Goal: Task Accomplishment & Management: Use online tool/utility

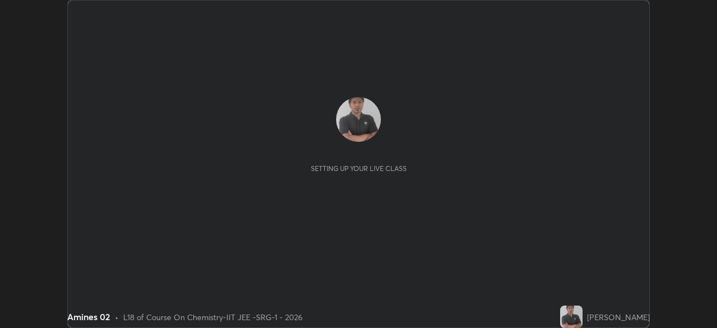
scroll to position [328, 717]
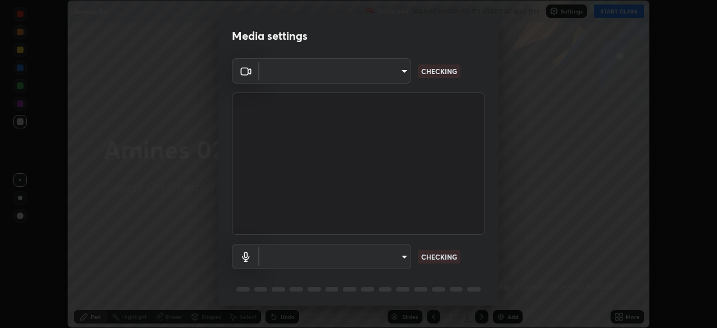
type input "8af73e8d16ef8e3bb7c62716022b9fe157133e9521606ce818031bd72dda2f9e"
click at [378, 253] on body "Erase all Amines 02 Recording WAS SCHEDULED TO START AT 4:45 PM Settings START …" at bounding box center [358, 164] width 717 height 328
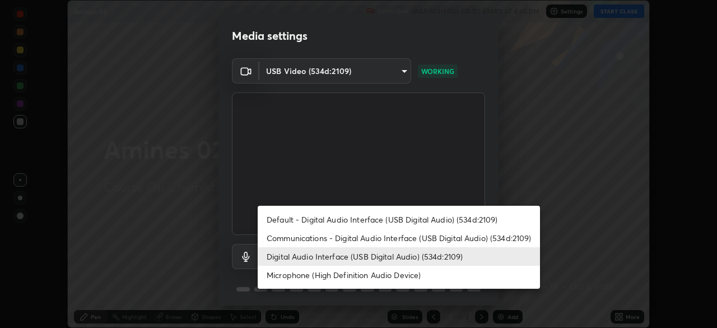
click at [369, 233] on li "Communications - Digital Audio Interface (USB Digital Audio) (534d:2109)" at bounding box center [399, 238] width 283 height 18
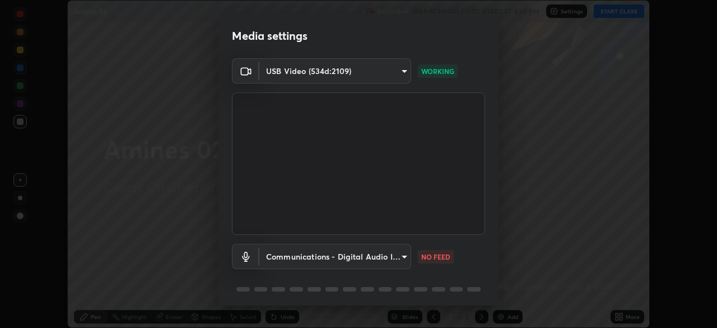
click at [358, 259] on li "Digital Audio Interface (USB Digital Audio) (534d:2109)" at bounding box center [364, 256] width 212 height 11
type input "db0d7c9beb13b4e78125a01b2d6a1ec26d905c86c3f77846953810cd6e9daa18"
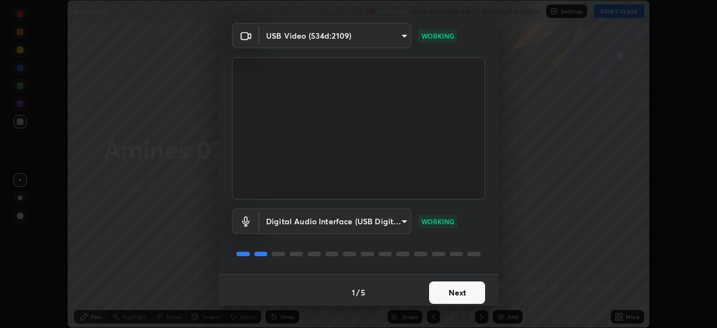
scroll to position [40, 0]
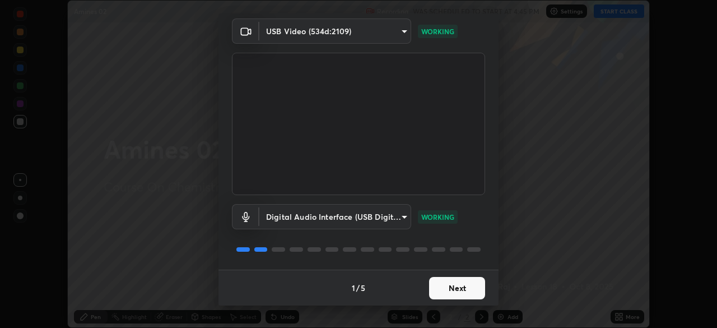
click at [460, 292] on button "Next" at bounding box center [457, 288] width 56 height 22
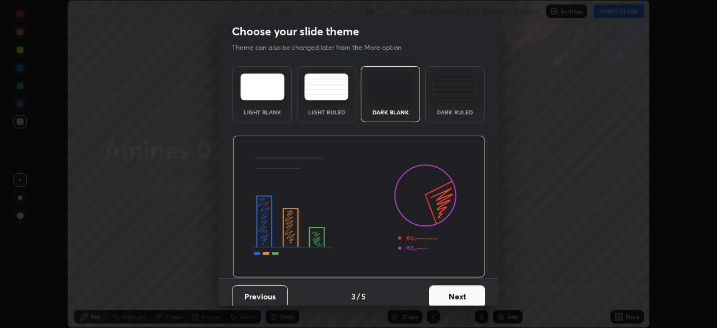
click at [465, 293] on button "Next" at bounding box center [457, 296] width 56 height 22
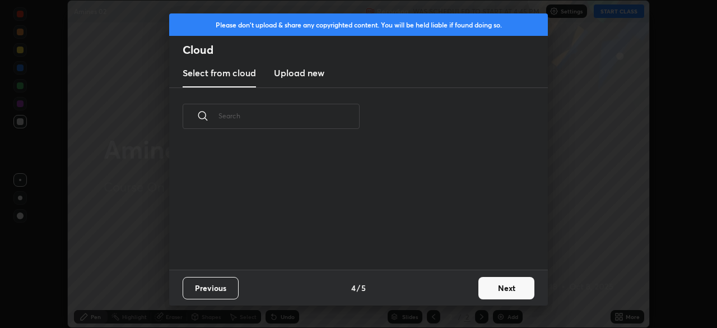
click at [468, 292] on div "Previous 4 / 5 Next" at bounding box center [358, 288] width 379 height 36
click at [479, 294] on button "Next" at bounding box center [507, 288] width 56 height 22
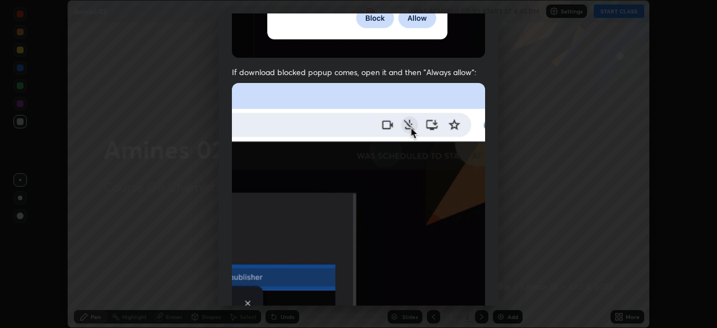
scroll to position [268, 0]
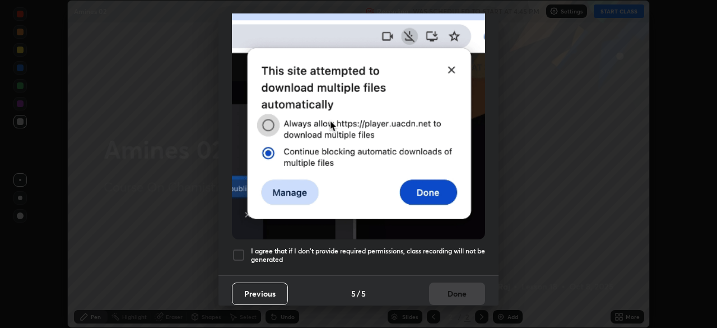
click at [237, 249] on div at bounding box center [238, 254] width 13 height 13
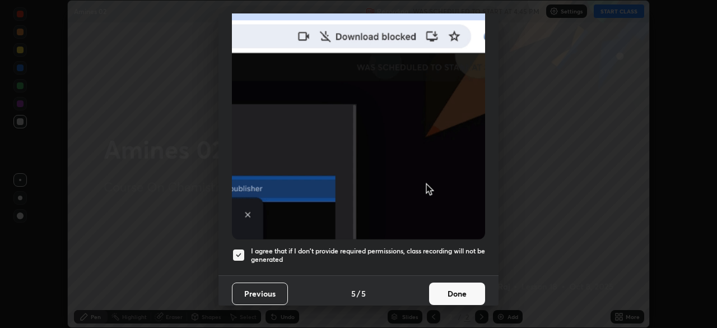
click at [444, 285] on button "Done" at bounding box center [457, 294] width 56 height 22
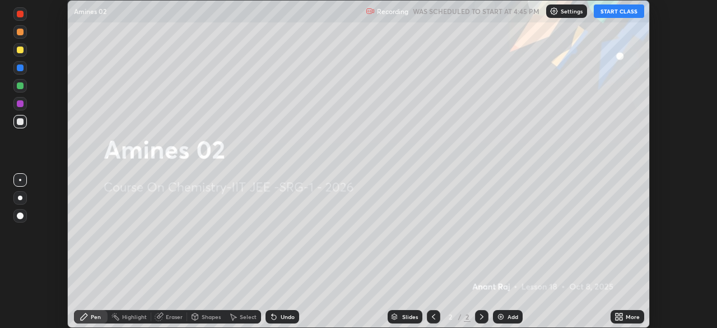
click at [618, 320] on icon at bounding box center [617, 318] width 3 height 3
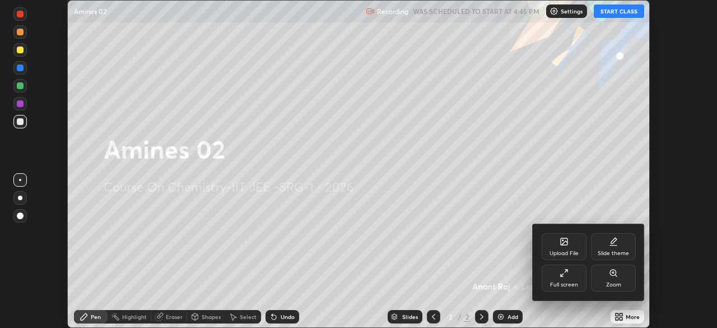
click at [563, 252] on div "Upload File" at bounding box center [564, 254] width 29 height 6
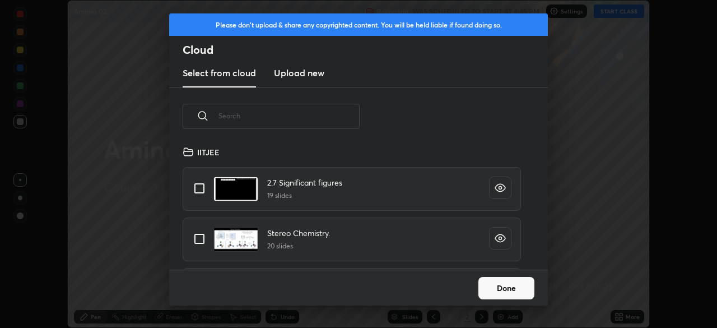
scroll to position [124, 360]
click at [293, 70] on h3 "Upload new" at bounding box center [299, 72] width 50 height 13
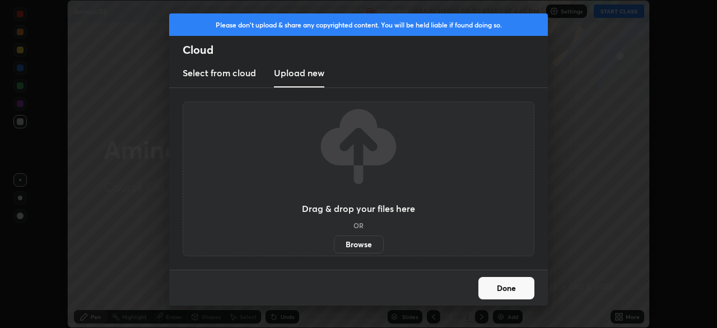
click at [356, 246] on label "Browse" at bounding box center [359, 244] width 50 height 18
click at [334, 246] on input "Browse" at bounding box center [334, 244] width 0 height 18
click at [501, 285] on button "Done" at bounding box center [507, 288] width 56 height 22
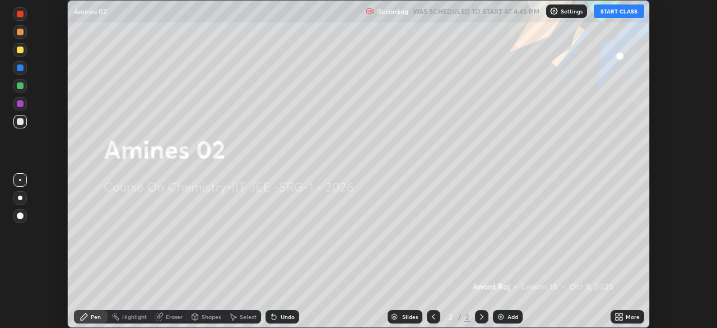
click at [618, 316] on icon at bounding box center [617, 314] width 3 height 3
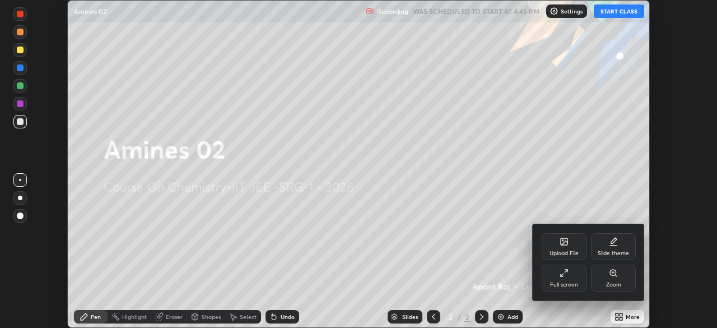
click at [555, 246] on div "Upload File" at bounding box center [564, 246] width 45 height 27
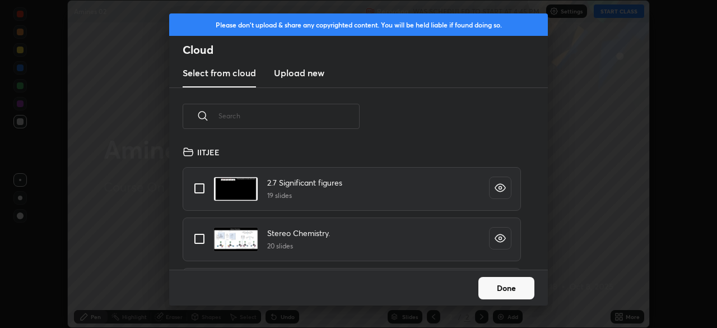
click at [309, 79] on h3 "Upload new" at bounding box center [299, 72] width 50 height 13
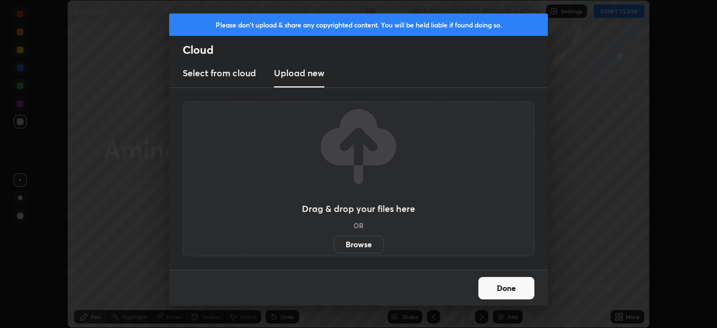
click at [362, 245] on label "Browse" at bounding box center [359, 244] width 50 height 18
click at [334, 245] on input "Browse" at bounding box center [334, 244] width 0 height 18
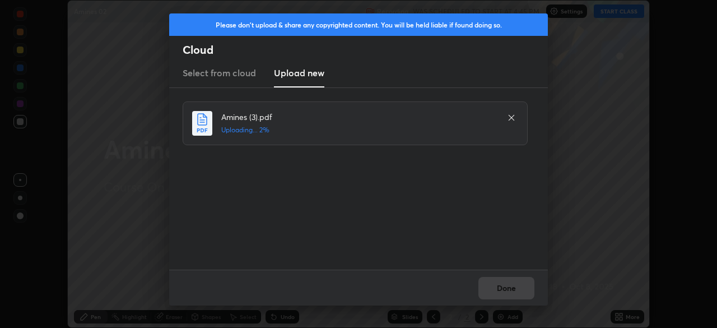
click at [513, 287] on div "Done" at bounding box center [358, 288] width 379 height 36
click at [509, 291] on div "Done" at bounding box center [358, 288] width 379 height 36
click at [511, 294] on div "Done" at bounding box center [358, 288] width 379 height 36
click at [511, 289] on div "Done" at bounding box center [358, 288] width 379 height 36
click at [515, 286] on div "Done" at bounding box center [358, 288] width 379 height 36
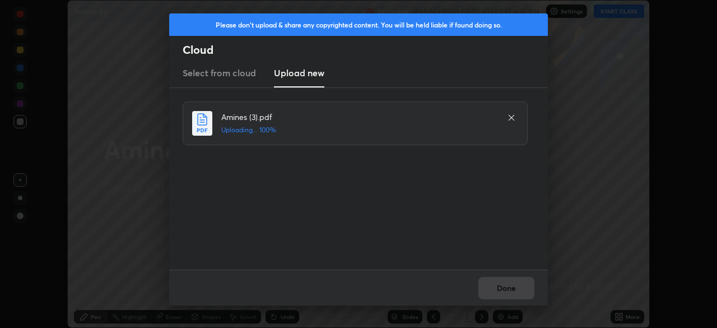
click at [515, 288] on div "Done" at bounding box center [358, 288] width 379 height 36
click at [513, 286] on button "Done" at bounding box center [507, 288] width 56 height 22
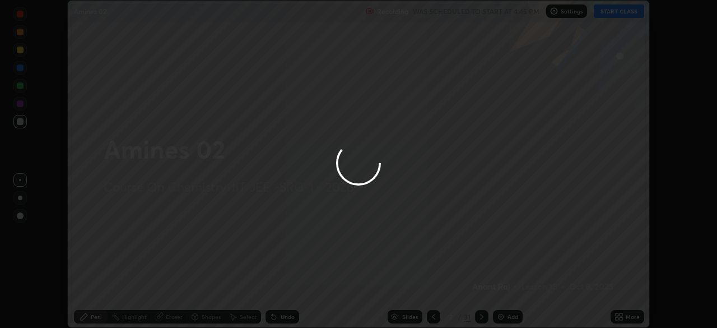
click at [517, 290] on div at bounding box center [358, 164] width 717 height 328
click at [522, 284] on div at bounding box center [358, 164] width 717 height 328
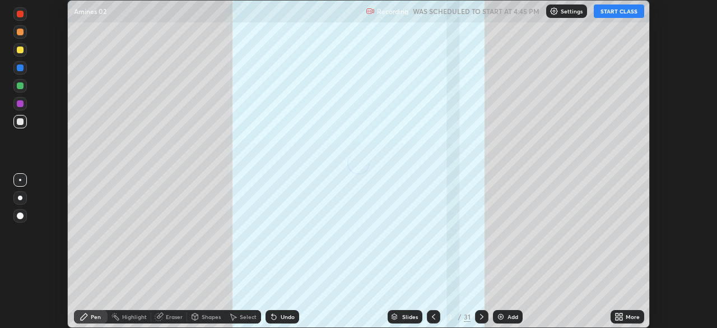
click at [621, 314] on icon at bounding box center [621, 314] width 3 height 3
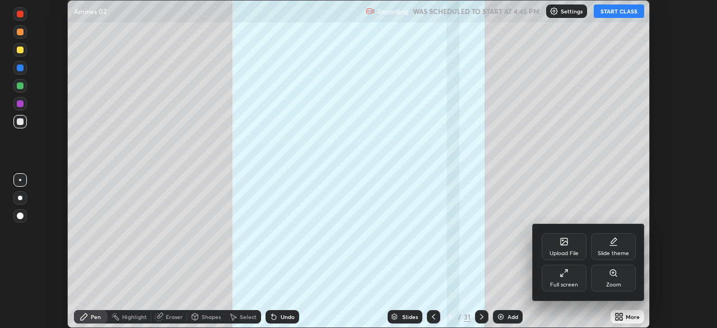
click at [571, 282] on div "Full screen" at bounding box center [564, 285] width 28 height 6
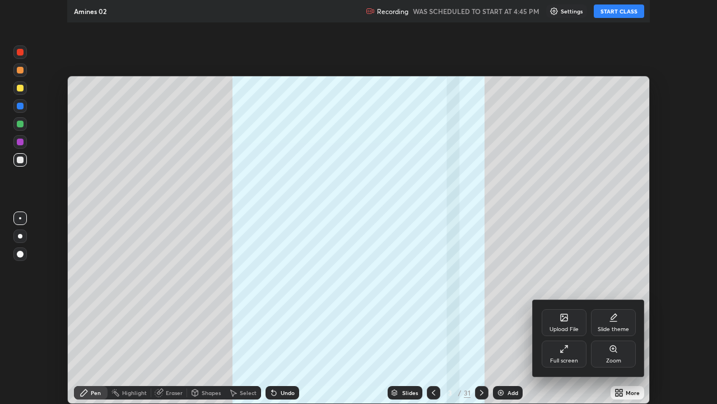
scroll to position [404, 717]
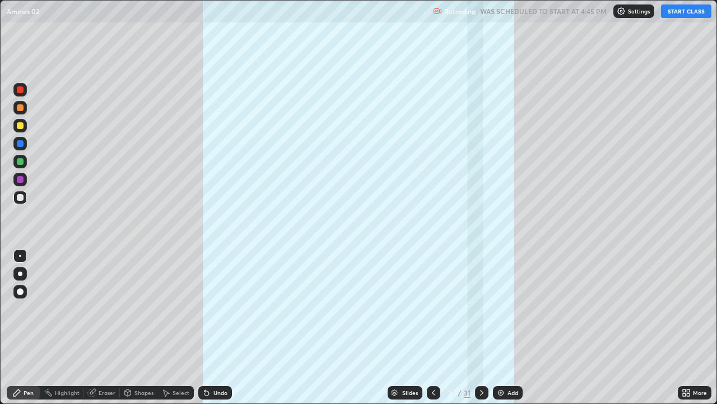
click at [402, 327] on div "Slides" at bounding box center [410, 393] width 16 height 6
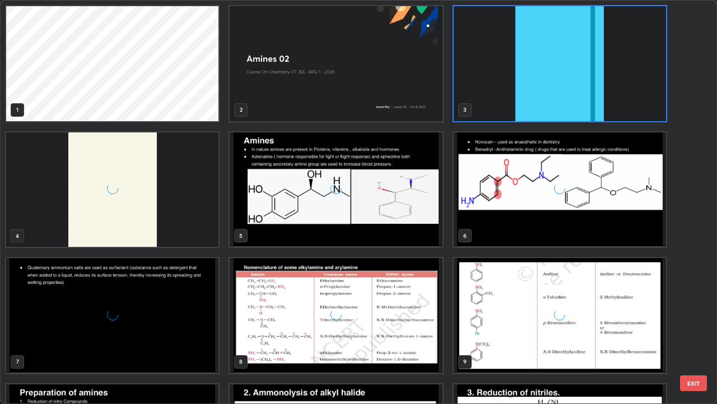
scroll to position [399, 711]
click at [415, 41] on img "grid" at bounding box center [336, 63] width 212 height 115
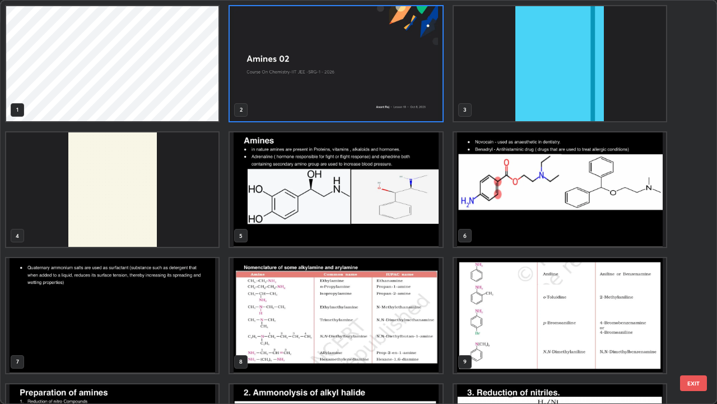
click at [411, 45] on img "grid" at bounding box center [336, 63] width 212 height 115
click at [411, 44] on img "grid" at bounding box center [336, 63] width 212 height 115
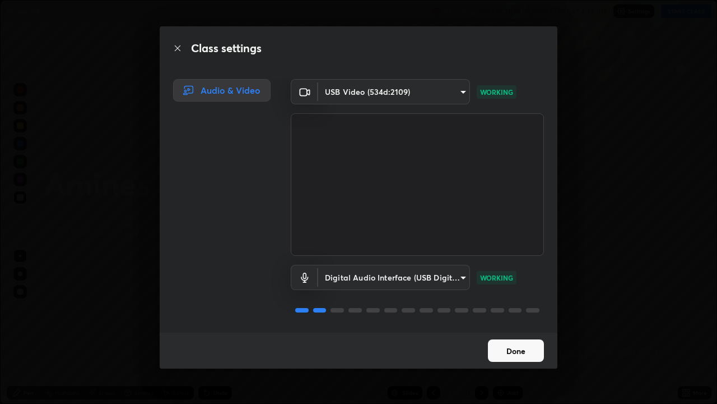
click at [508, 327] on button "Done" at bounding box center [516, 350] width 56 height 22
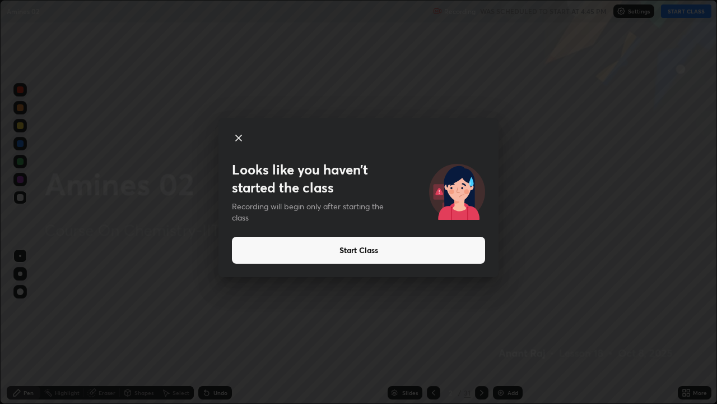
click at [383, 252] on button "Start Class" at bounding box center [358, 250] width 253 height 27
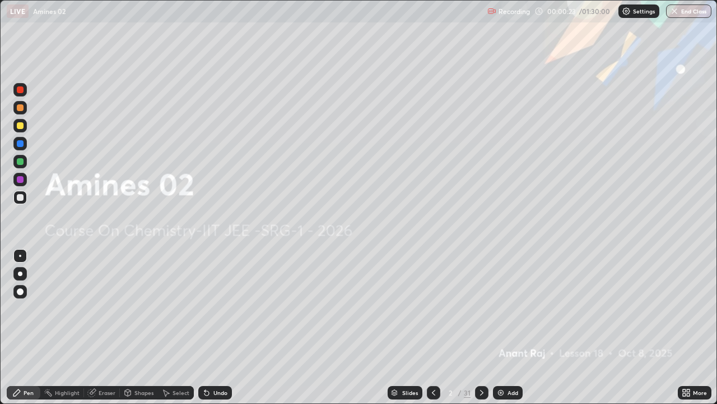
click at [467, 327] on div "31" at bounding box center [467, 392] width 7 height 10
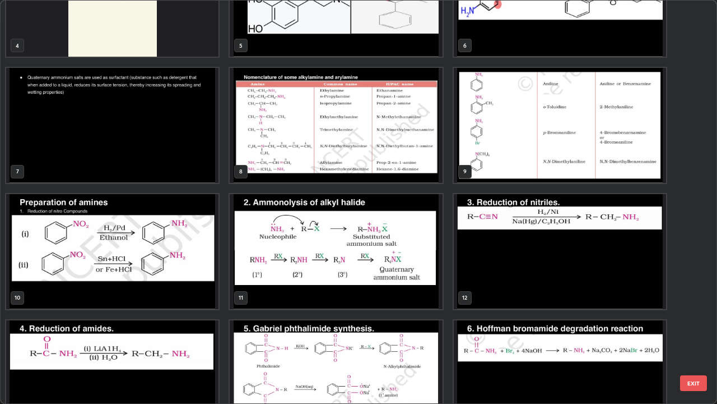
scroll to position [190, 0]
click at [201, 249] on img "grid" at bounding box center [112, 251] width 212 height 115
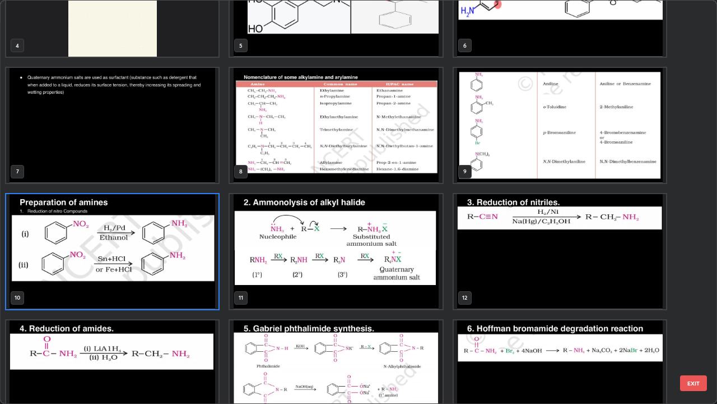
click at [197, 252] on img "grid" at bounding box center [112, 251] width 212 height 115
click at [191, 251] on img "grid" at bounding box center [112, 251] width 212 height 115
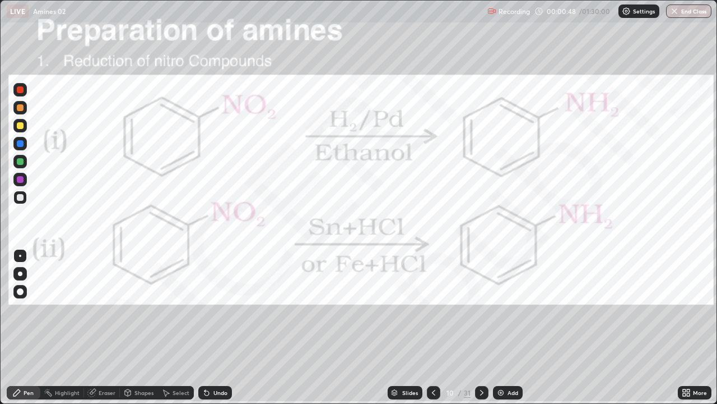
click at [21, 90] on div at bounding box center [20, 89] width 7 height 7
click at [481, 327] on icon at bounding box center [482, 392] width 9 height 9
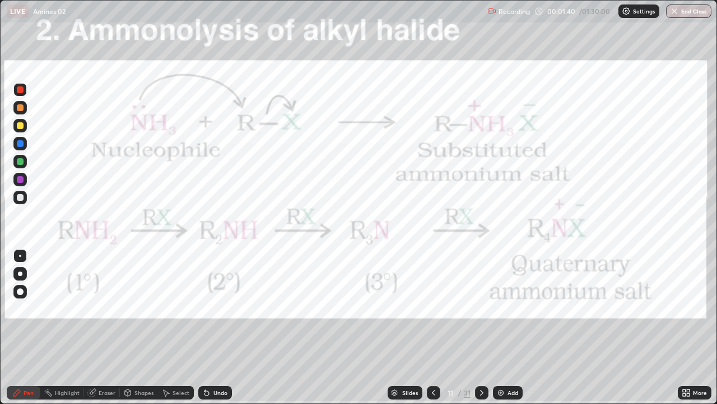
click at [500, 327] on img at bounding box center [501, 392] width 9 height 9
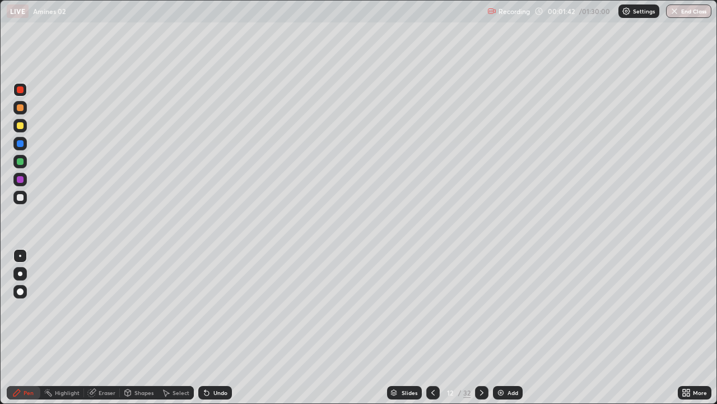
click at [21, 198] on div at bounding box center [20, 197] width 7 height 7
click at [205, 327] on icon at bounding box center [207, 393] width 4 height 4
click at [209, 327] on icon at bounding box center [206, 392] width 9 height 9
click at [21, 124] on div at bounding box center [20, 125] width 7 height 7
click at [21, 198] on div at bounding box center [20, 197] width 7 height 7
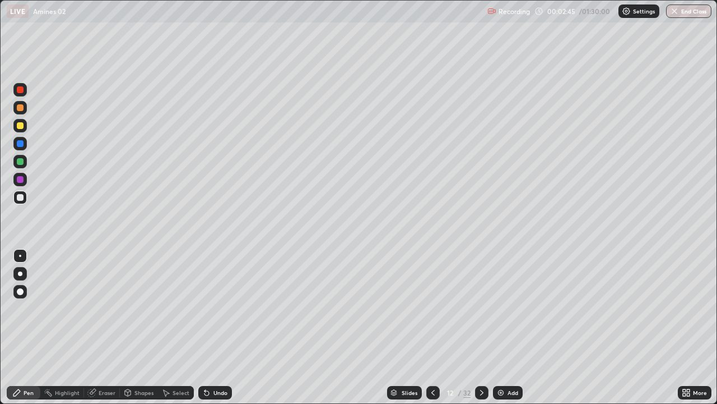
click at [207, 327] on div "Undo" at bounding box center [215, 392] width 34 height 13
click at [208, 327] on div "Undo" at bounding box center [215, 392] width 34 height 13
click at [205, 327] on icon at bounding box center [205, 390] width 1 height 1
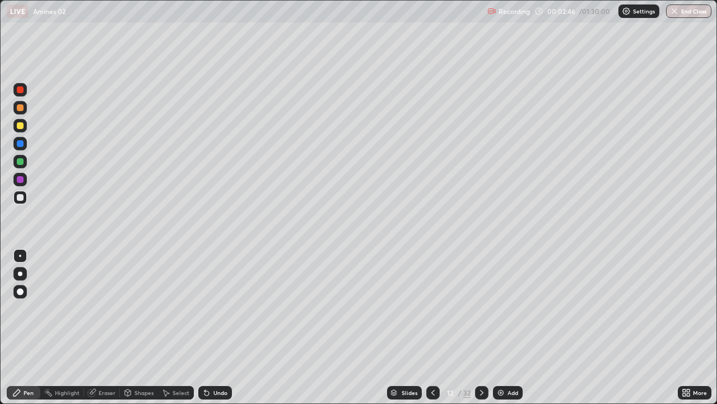
click at [209, 327] on icon at bounding box center [206, 392] width 9 height 9
click at [210, 327] on div "Undo" at bounding box center [215, 392] width 34 height 13
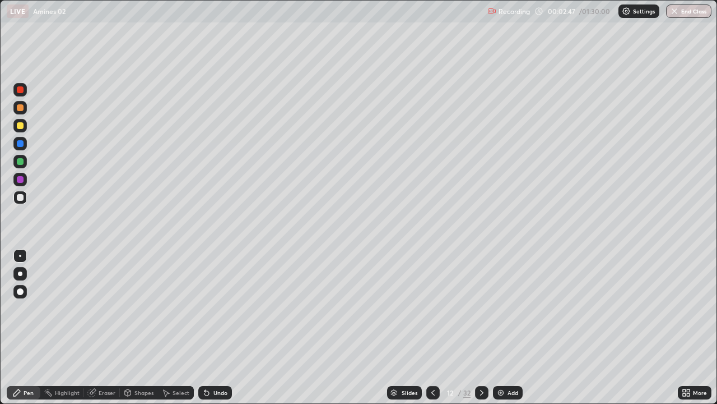
click at [211, 327] on div "Undo" at bounding box center [215, 392] width 34 height 13
click at [212, 327] on div "Undo" at bounding box center [215, 392] width 34 height 13
click at [214, 327] on div "Undo" at bounding box center [221, 393] width 14 height 6
click at [212, 327] on div "Undo" at bounding box center [215, 392] width 34 height 13
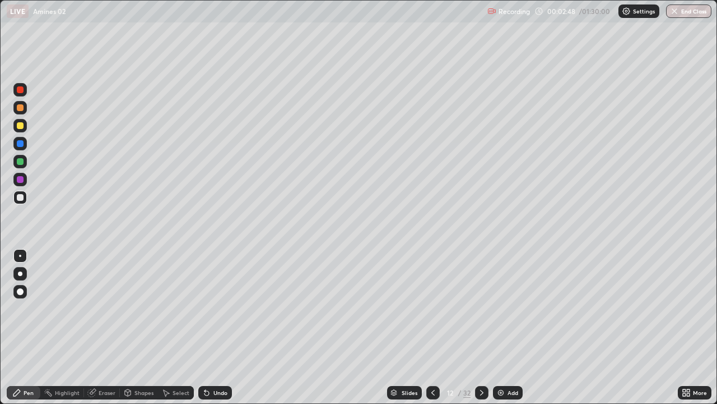
click at [212, 327] on div "Undo" at bounding box center [215, 392] width 34 height 13
click at [213, 327] on div "Undo" at bounding box center [215, 392] width 34 height 13
click at [18, 198] on div at bounding box center [20, 197] width 7 height 7
click at [504, 327] on img at bounding box center [501, 392] width 9 height 9
click at [211, 327] on div "Undo" at bounding box center [215, 392] width 34 height 13
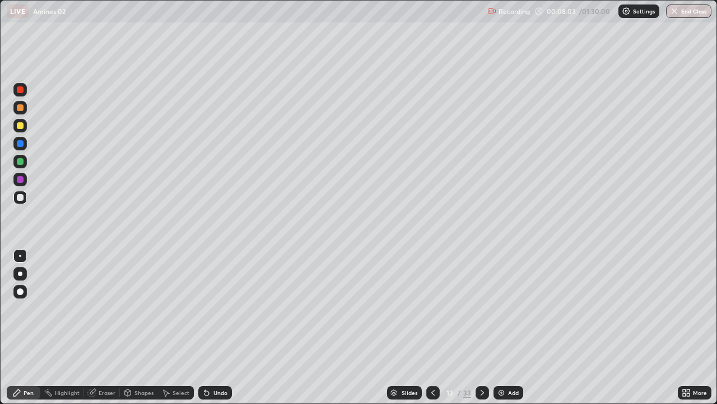
click at [211, 327] on div "Undo" at bounding box center [215, 392] width 34 height 13
click at [210, 327] on div "Undo" at bounding box center [215, 392] width 34 height 13
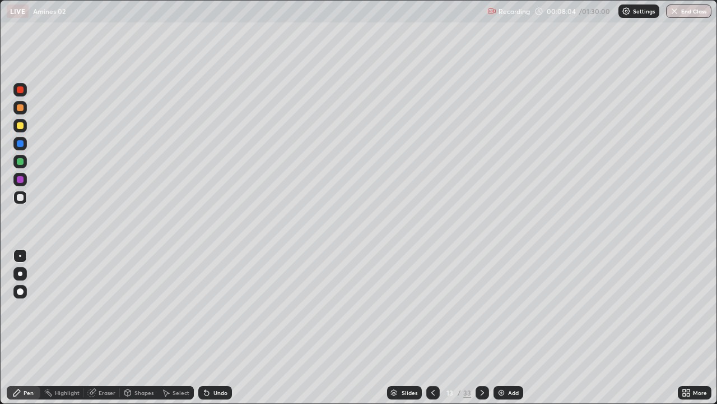
click at [210, 327] on div "Undo" at bounding box center [215, 392] width 34 height 13
click at [28, 327] on div "Pen" at bounding box center [29, 393] width 10 height 6
click at [498, 327] on img at bounding box center [501, 392] width 9 height 9
click at [212, 327] on div "Undo" at bounding box center [215, 392] width 34 height 13
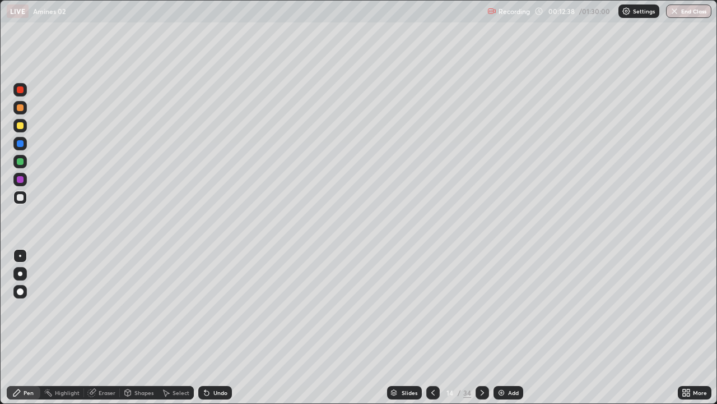
click at [211, 327] on div "Undo" at bounding box center [215, 392] width 34 height 13
click at [214, 327] on div "Undo" at bounding box center [221, 393] width 14 height 6
click at [430, 327] on icon at bounding box center [433, 392] width 9 height 9
click at [433, 327] on icon at bounding box center [433, 392] width 9 height 9
click at [432, 327] on icon at bounding box center [433, 392] width 9 height 9
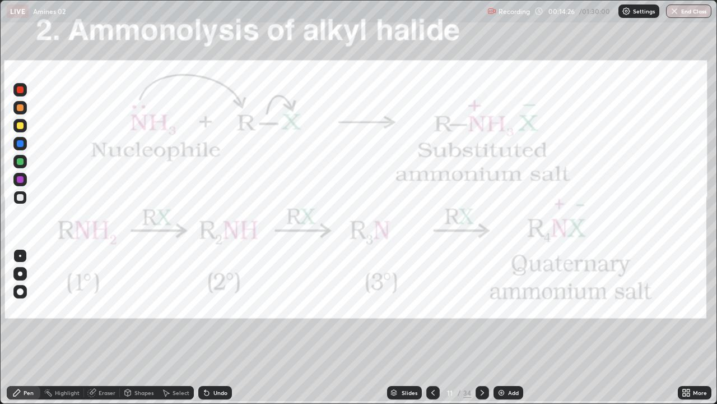
click at [482, 327] on icon at bounding box center [482, 392] width 9 height 9
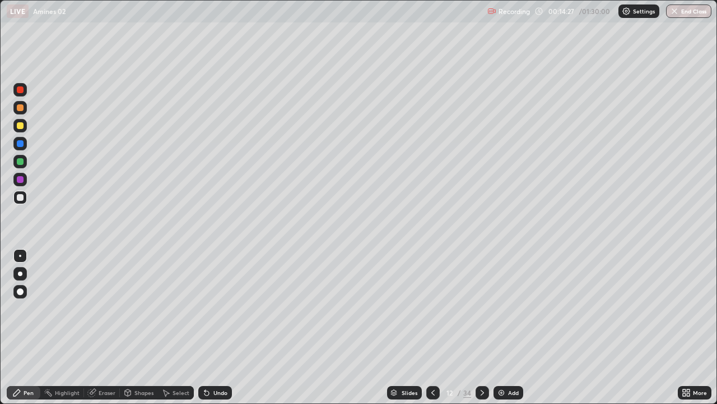
click at [429, 327] on div at bounding box center [433, 392] width 13 height 13
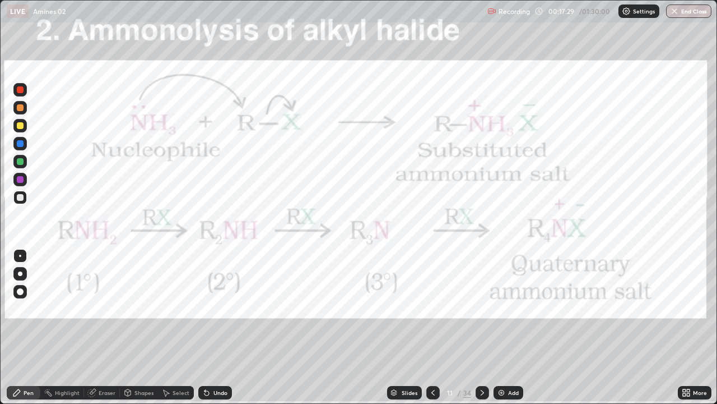
click at [481, 327] on icon at bounding box center [482, 392] width 9 height 9
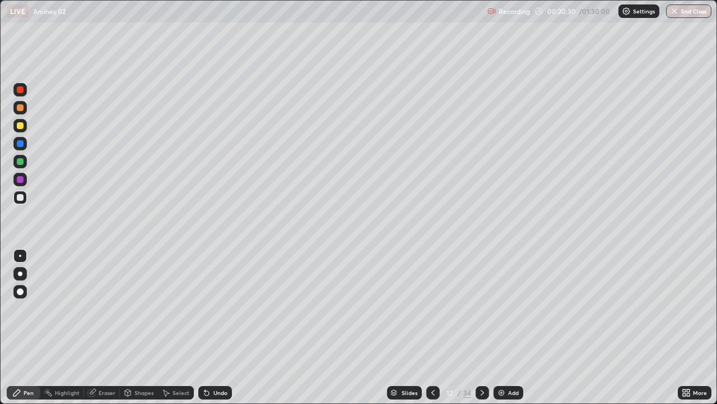
click at [28, 327] on div "Pen" at bounding box center [29, 393] width 10 height 6
click at [482, 327] on icon at bounding box center [482, 392] width 9 height 9
click at [481, 327] on icon at bounding box center [482, 392] width 9 height 9
click at [432, 327] on icon at bounding box center [433, 393] width 3 height 6
click at [487, 327] on div at bounding box center [482, 392] width 13 height 13
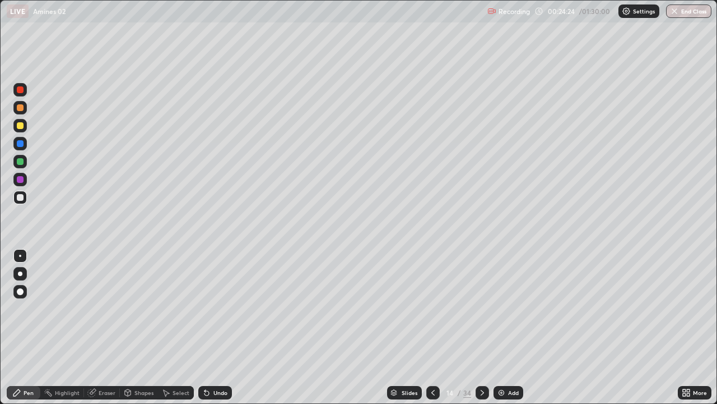
click at [481, 327] on icon at bounding box center [482, 392] width 9 height 9
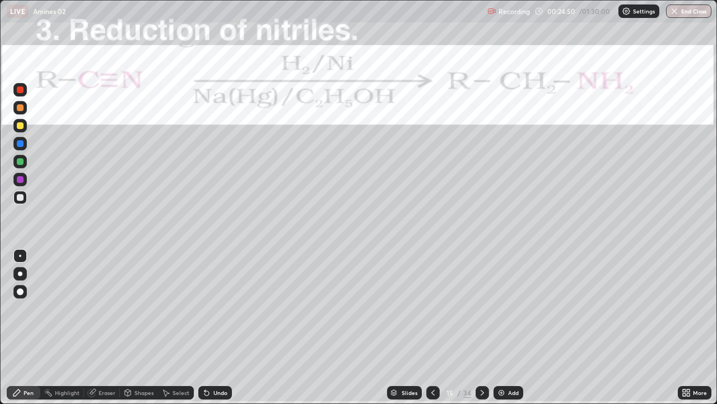
click at [22, 127] on div at bounding box center [20, 125] width 7 height 7
click at [214, 327] on div "Undo" at bounding box center [221, 393] width 14 height 6
click at [209, 327] on icon at bounding box center [206, 392] width 9 height 9
click at [207, 327] on icon at bounding box center [206, 392] width 9 height 9
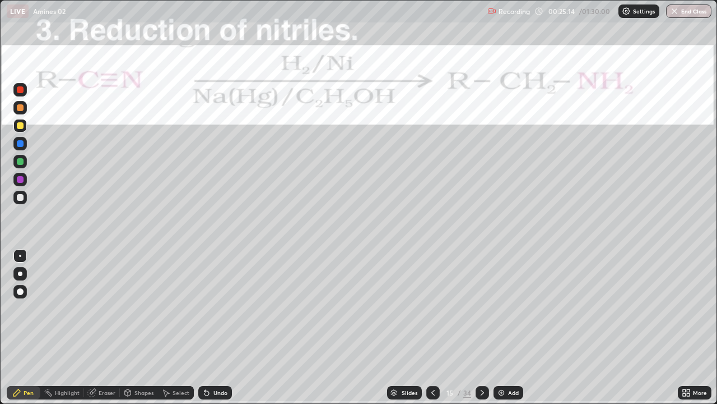
click at [205, 327] on icon at bounding box center [205, 390] width 1 height 1
click at [211, 327] on div "Undo" at bounding box center [215, 392] width 34 height 13
click at [22, 91] on div at bounding box center [20, 89] width 7 height 7
click at [205, 327] on icon at bounding box center [207, 393] width 4 height 4
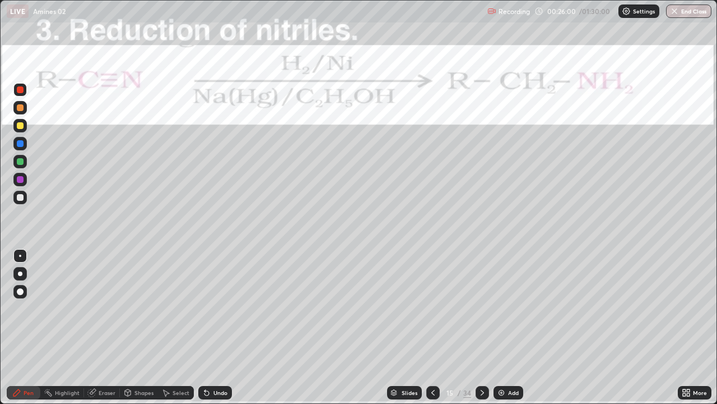
click at [22, 126] on div at bounding box center [20, 125] width 7 height 7
click at [481, 327] on icon at bounding box center [482, 392] width 9 height 9
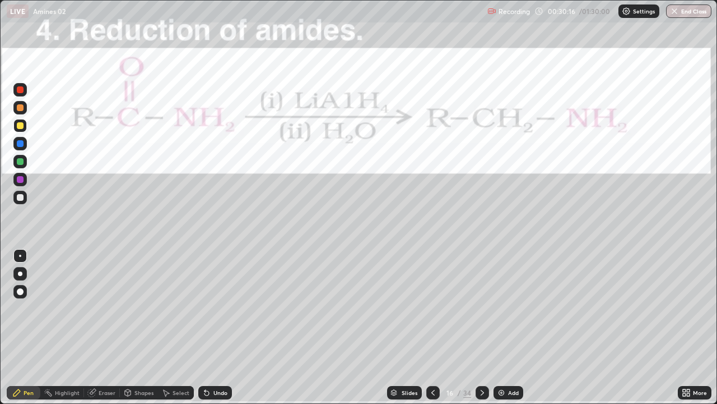
click at [21, 90] on div at bounding box center [20, 89] width 7 height 7
click at [23, 200] on div at bounding box center [19, 197] width 13 height 13
click at [207, 327] on icon at bounding box center [207, 393] width 4 height 4
click at [26, 125] on div at bounding box center [19, 125] width 13 height 13
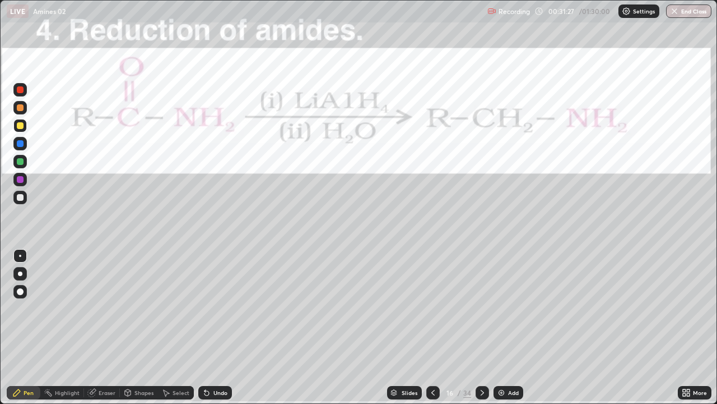
click at [21, 90] on div at bounding box center [20, 89] width 7 height 7
click at [220, 327] on div "Undo" at bounding box center [221, 393] width 14 height 6
click at [217, 327] on div "Undo" at bounding box center [221, 393] width 14 height 6
click at [214, 327] on div "Undo" at bounding box center [215, 392] width 34 height 13
click at [214, 327] on div "Undo" at bounding box center [221, 393] width 14 height 6
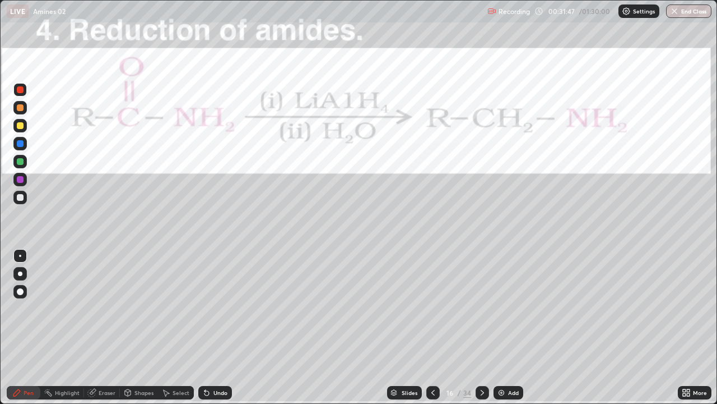
click at [211, 327] on div "Undo" at bounding box center [215, 392] width 34 height 13
click at [217, 327] on div "Undo" at bounding box center [221, 393] width 14 height 6
click at [215, 327] on div "Undo" at bounding box center [221, 393] width 14 height 6
click at [20, 197] on div at bounding box center [20, 197] width 7 height 7
click at [20, 122] on div at bounding box center [19, 125] width 13 height 13
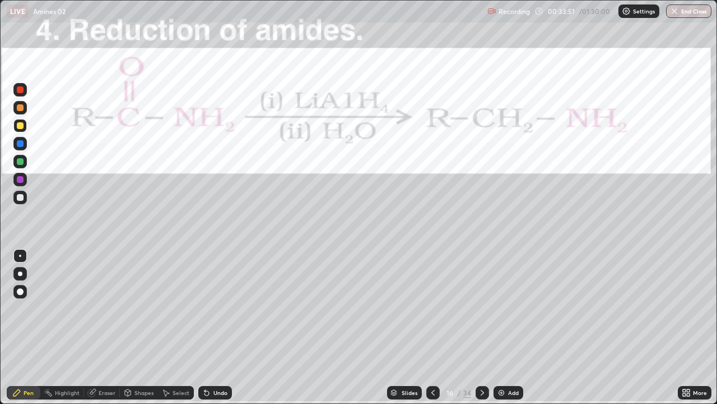
click at [206, 327] on icon at bounding box center [206, 392] width 9 height 9
click at [105, 327] on div "Eraser" at bounding box center [102, 392] width 36 height 13
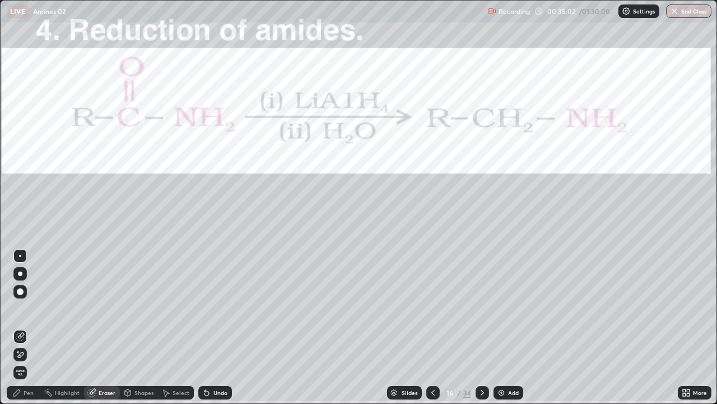
click at [25, 327] on div "Pen" at bounding box center [29, 393] width 10 height 6
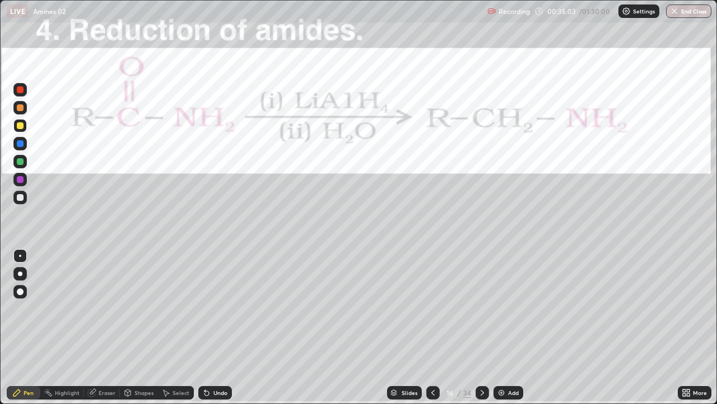
click at [22, 196] on div at bounding box center [20, 197] width 7 height 7
click at [481, 327] on icon at bounding box center [482, 392] width 9 height 9
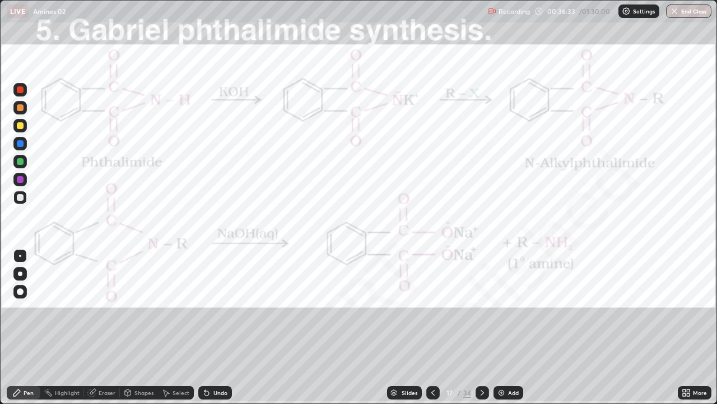
click at [214, 327] on div "Undo" at bounding box center [221, 393] width 14 height 6
click at [21, 90] on div at bounding box center [20, 89] width 7 height 7
click at [21, 125] on div at bounding box center [20, 125] width 7 height 7
click at [24, 164] on div at bounding box center [19, 161] width 13 height 13
click at [20, 163] on div at bounding box center [20, 161] width 7 height 7
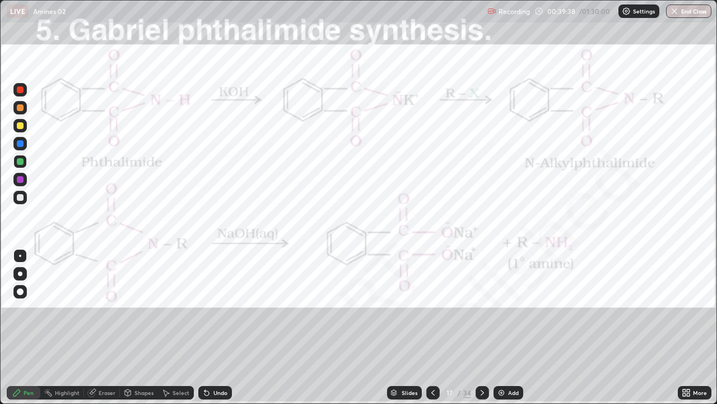
click at [70, 327] on div "Highlight" at bounding box center [67, 393] width 25 height 6
click at [500, 327] on div "Add" at bounding box center [509, 392] width 30 height 13
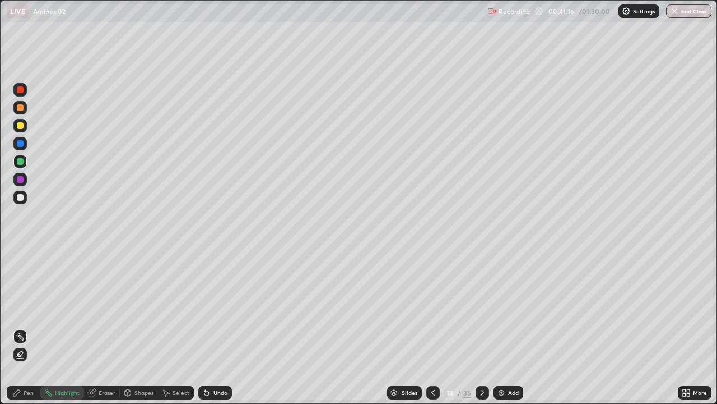
click at [21, 125] on div at bounding box center [20, 125] width 7 height 7
click at [18, 200] on div at bounding box center [20, 197] width 7 height 7
click at [27, 327] on div "Pen" at bounding box center [29, 393] width 10 height 6
click at [214, 327] on div "Undo" at bounding box center [215, 392] width 34 height 13
click at [214, 327] on div "Undo" at bounding box center [221, 393] width 14 height 6
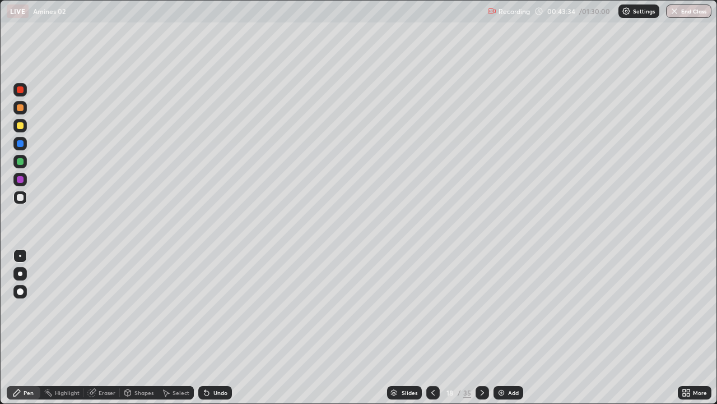
click at [215, 327] on div "Undo" at bounding box center [221, 393] width 14 height 6
click at [220, 327] on div "Undo" at bounding box center [221, 393] width 14 height 6
click at [229, 327] on div "Undo" at bounding box center [215, 392] width 34 height 13
click at [228, 327] on div "Undo" at bounding box center [215, 392] width 34 height 13
click at [225, 327] on div "Undo" at bounding box center [221, 393] width 14 height 6
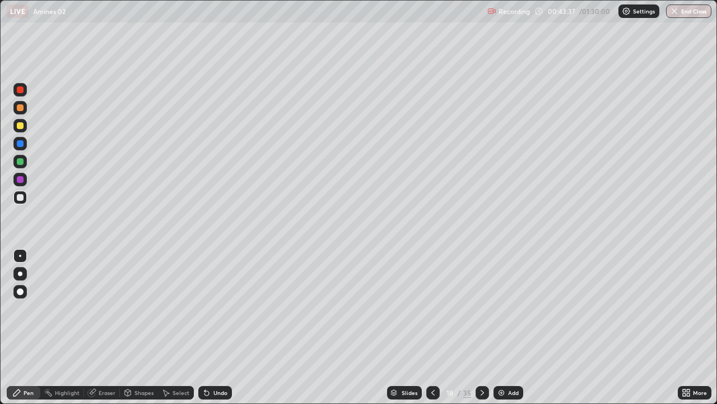
click at [211, 327] on div "Undo" at bounding box center [215, 392] width 34 height 13
click at [21, 163] on div at bounding box center [20, 161] width 7 height 7
click at [205, 327] on icon at bounding box center [205, 390] width 1 height 1
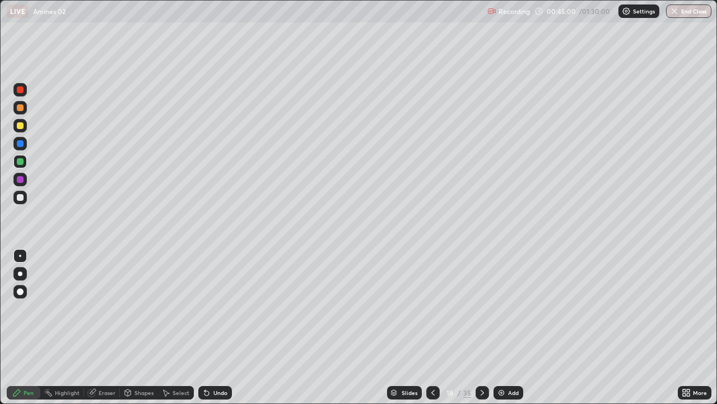
click at [205, 327] on icon at bounding box center [205, 390] width 1 height 1
click at [109, 327] on div "Eraser" at bounding box center [107, 393] width 17 height 6
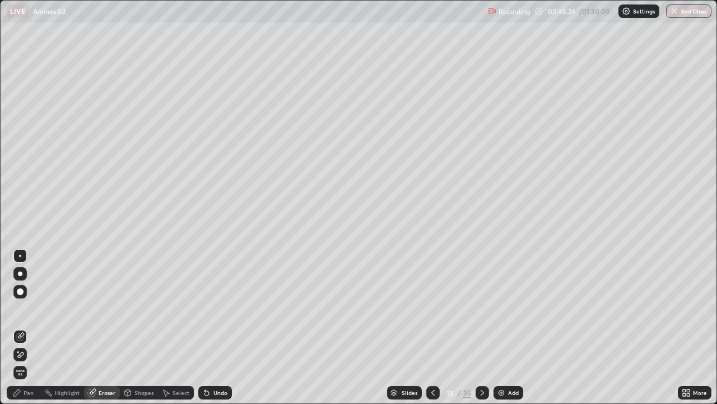
click at [31, 327] on div "Pen" at bounding box center [29, 393] width 10 height 6
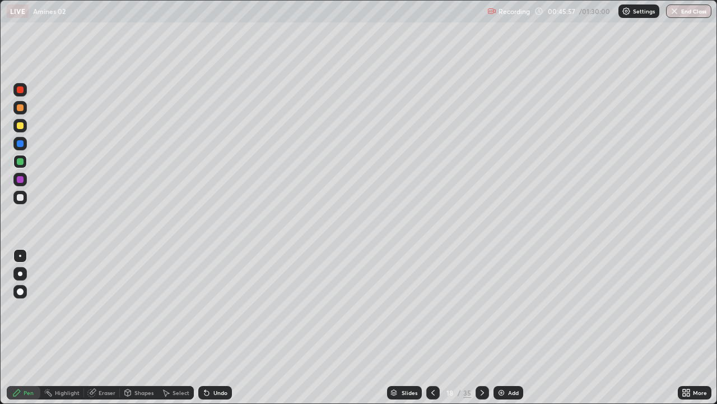
click at [22, 199] on div at bounding box center [20, 197] width 7 height 7
click at [215, 327] on div "Undo" at bounding box center [221, 393] width 14 height 6
click at [214, 327] on div "Undo" at bounding box center [221, 393] width 14 height 6
click at [212, 327] on div "Undo" at bounding box center [215, 392] width 34 height 13
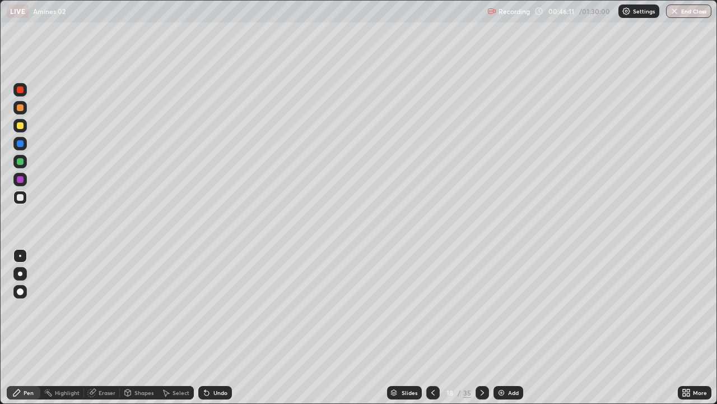
click at [211, 327] on div "Undo" at bounding box center [215, 392] width 34 height 13
click at [213, 327] on div "Undo" at bounding box center [215, 392] width 34 height 13
click at [215, 327] on div "Undo" at bounding box center [215, 392] width 34 height 13
click at [216, 327] on div "Undo" at bounding box center [215, 392] width 34 height 13
click at [21, 164] on div at bounding box center [20, 161] width 7 height 7
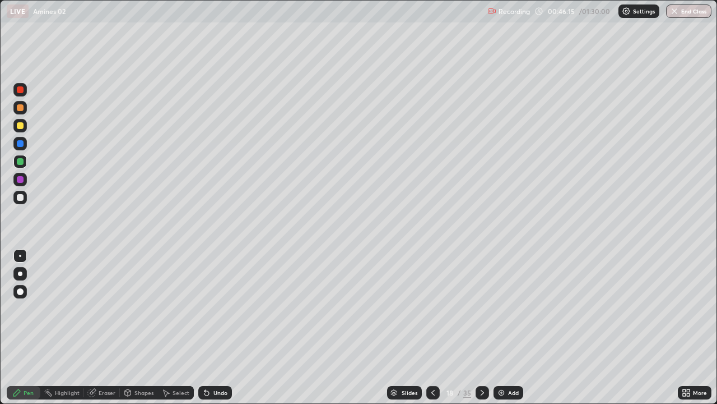
click at [20, 200] on div at bounding box center [20, 197] width 7 height 7
click at [481, 327] on icon at bounding box center [482, 392] width 9 height 9
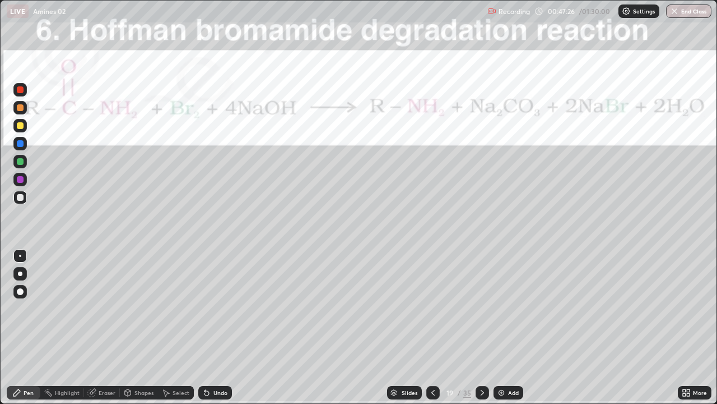
click at [430, 327] on icon at bounding box center [433, 392] width 9 height 9
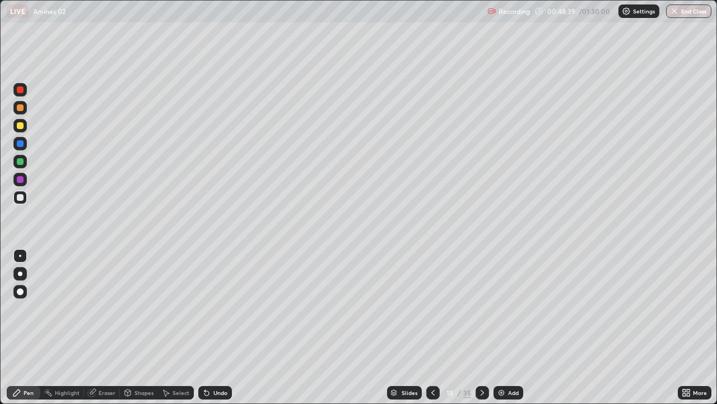
click at [502, 327] on div "Add" at bounding box center [509, 392] width 30 height 13
click at [21, 198] on div at bounding box center [20, 197] width 7 height 7
click at [205, 327] on icon at bounding box center [207, 393] width 4 height 4
click at [209, 327] on icon at bounding box center [206, 392] width 9 height 9
click at [208, 327] on div "Undo" at bounding box center [215, 392] width 34 height 13
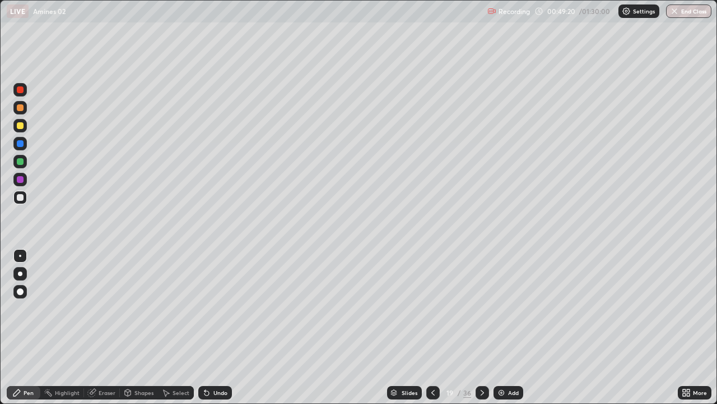
click at [208, 327] on div "Undo" at bounding box center [215, 392] width 34 height 13
click at [211, 327] on div "Undo" at bounding box center [215, 392] width 34 height 13
click at [216, 327] on div "Undo" at bounding box center [221, 393] width 14 height 6
click at [214, 327] on div "Undo" at bounding box center [215, 392] width 34 height 13
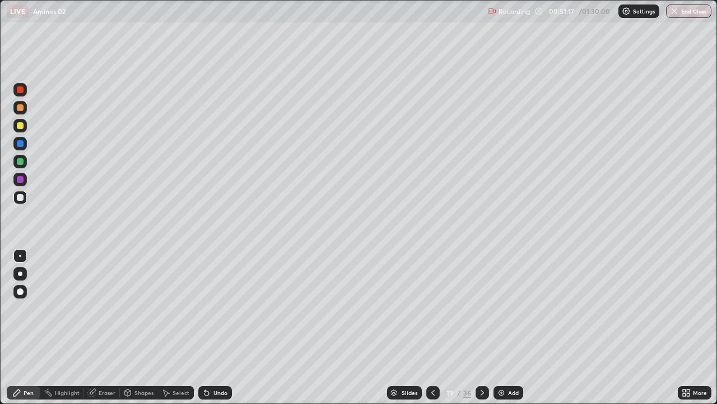
click at [214, 327] on div "Undo" at bounding box center [215, 392] width 34 height 13
click at [104, 327] on div "Eraser" at bounding box center [102, 392] width 36 height 13
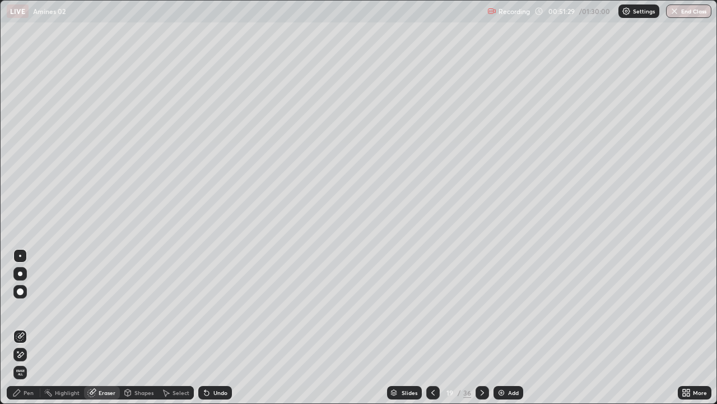
click at [30, 327] on div "Pen" at bounding box center [29, 393] width 10 height 6
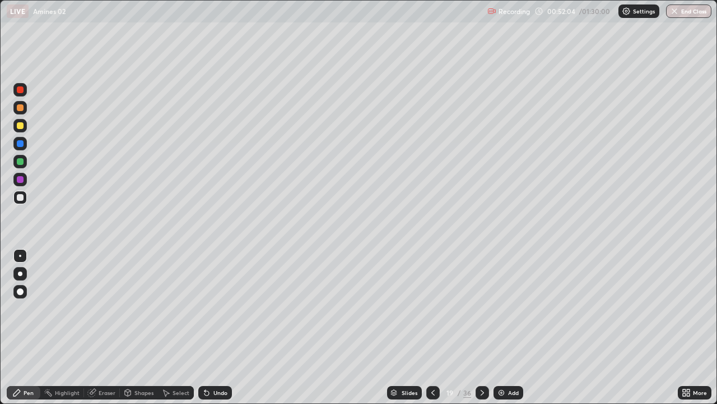
click at [21, 90] on div at bounding box center [20, 89] width 7 height 7
click at [105, 327] on div "Eraser" at bounding box center [107, 393] width 17 height 6
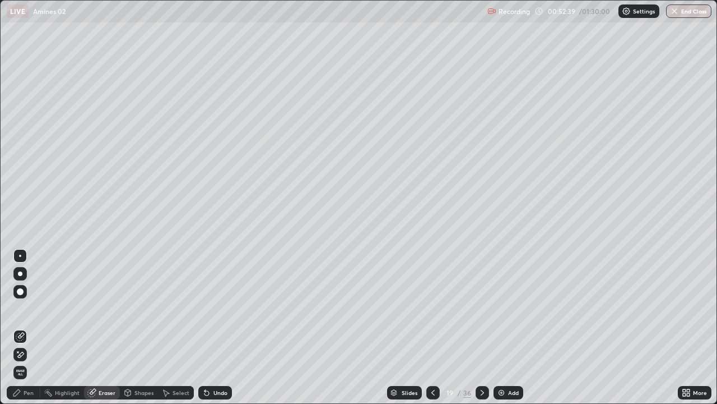
click at [33, 327] on div "Pen" at bounding box center [29, 393] width 10 height 6
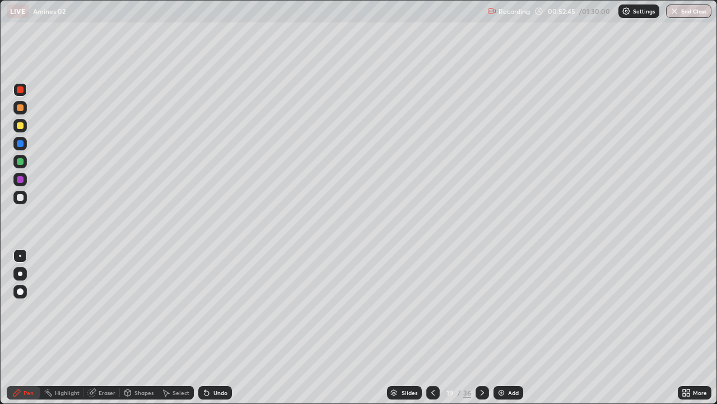
click at [26, 197] on div at bounding box center [19, 197] width 13 height 13
click at [18, 126] on div at bounding box center [20, 125] width 7 height 7
click at [482, 327] on icon at bounding box center [482, 392] width 9 height 9
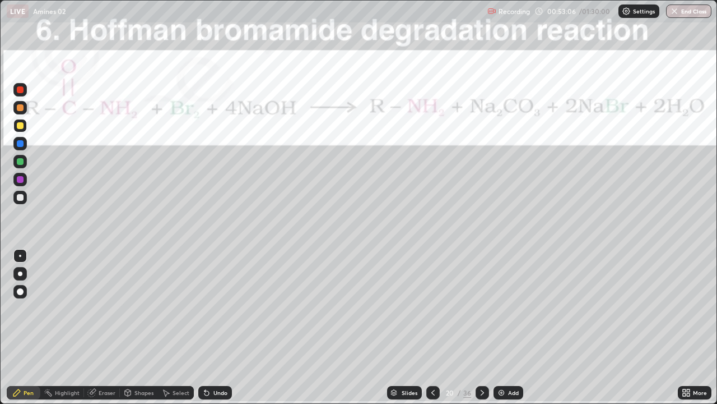
click at [437, 327] on div at bounding box center [433, 392] width 13 height 13
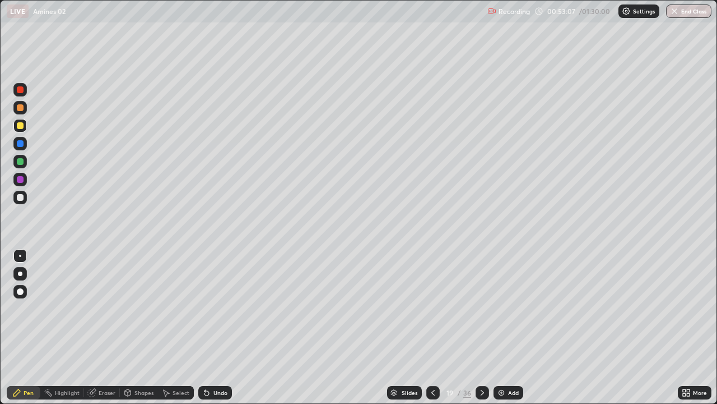
click at [502, 327] on img at bounding box center [501, 392] width 9 height 9
click at [22, 199] on div at bounding box center [20, 197] width 7 height 7
click at [209, 327] on icon at bounding box center [206, 392] width 9 height 9
click at [211, 327] on div "Undo" at bounding box center [215, 392] width 34 height 13
click at [216, 327] on div "Undo" at bounding box center [221, 393] width 14 height 6
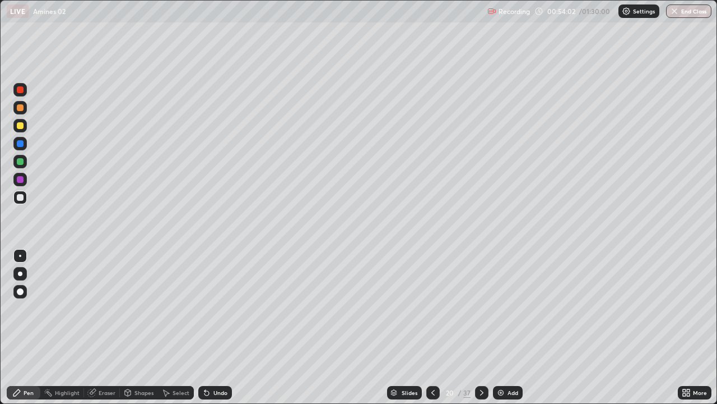
click at [219, 327] on div "Undo" at bounding box center [221, 393] width 14 height 6
click at [220, 327] on div "Undo" at bounding box center [215, 392] width 34 height 13
click at [208, 327] on icon at bounding box center [206, 392] width 9 height 9
click at [207, 327] on icon at bounding box center [207, 393] width 4 height 4
click at [208, 327] on div "Undo" at bounding box center [215, 392] width 34 height 13
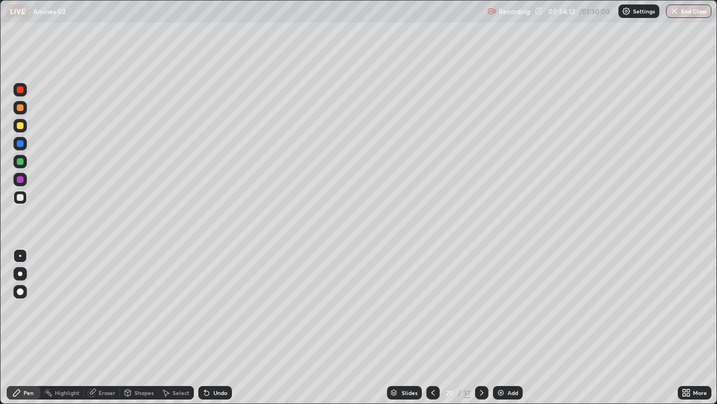
click at [208, 327] on div "Undo" at bounding box center [215, 392] width 34 height 13
click at [205, 327] on icon at bounding box center [207, 393] width 4 height 4
click at [209, 327] on icon at bounding box center [206, 392] width 9 height 9
click at [207, 327] on icon at bounding box center [207, 393] width 4 height 4
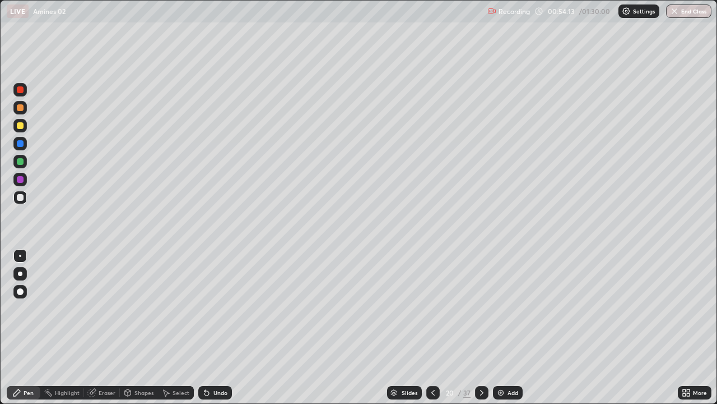
click at [207, 327] on icon at bounding box center [207, 393] width 4 height 4
click at [206, 327] on icon at bounding box center [207, 393] width 4 height 4
click at [205, 327] on icon at bounding box center [207, 393] width 4 height 4
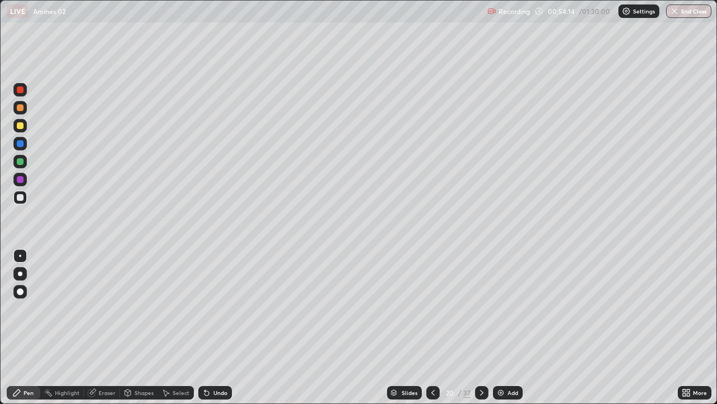
click at [209, 327] on icon at bounding box center [206, 392] width 9 height 9
click at [205, 327] on icon at bounding box center [207, 393] width 4 height 4
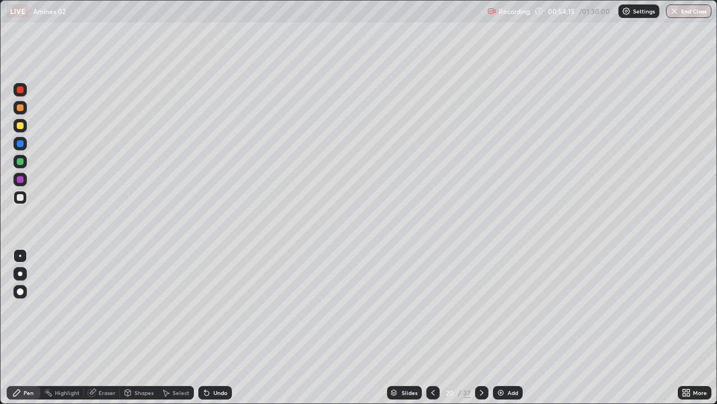
click at [208, 327] on icon at bounding box center [206, 392] width 9 height 9
click at [209, 327] on div "Undo" at bounding box center [215, 392] width 34 height 13
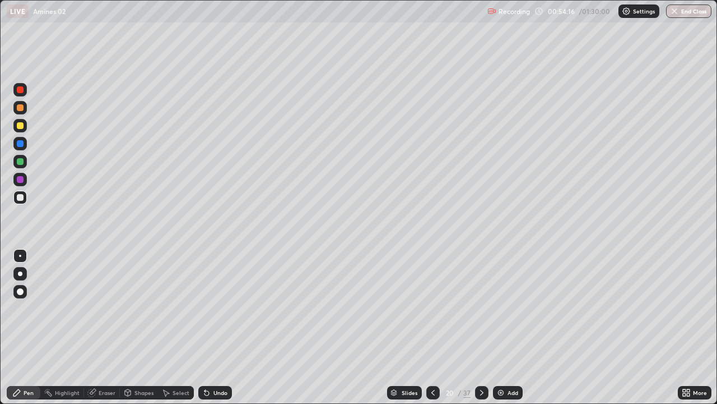
click at [209, 327] on div "Undo" at bounding box center [215, 392] width 34 height 13
click at [209, 327] on icon at bounding box center [206, 392] width 9 height 9
click at [209, 327] on div "Undo" at bounding box center [215, 392] width 34 height 13
click at [208, 327] on div "Undo" at bounding box center [215, 392] width 34 height 13
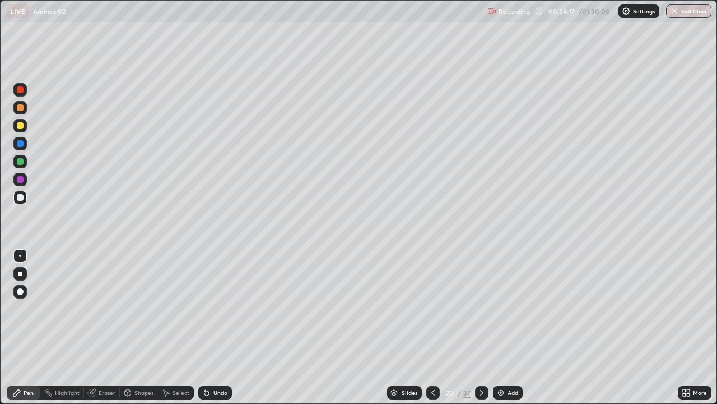
click at [208, 327] on div "Undo" at bounding box center [215, 392] width 34 height 13
click at [207, 327] on div "Undo" at bounding box center [215, 392] width 34 height 13
click at [206, 327] on div "Undo" at bounding box center [215, 392] width 34 height 13
click at [27, 327] on div "Pen" at bounding box center [29, 393] width 10 height 6
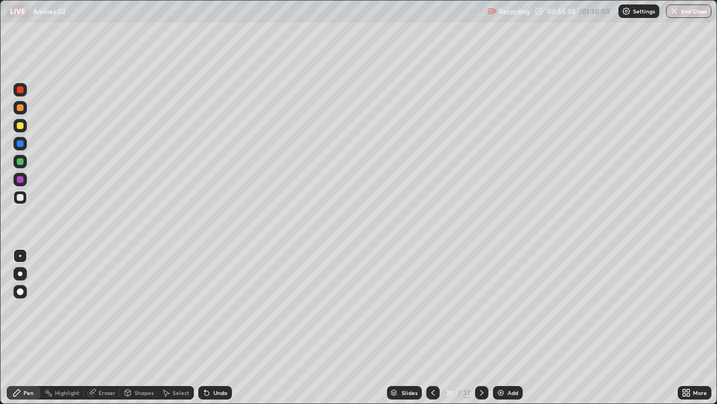
click at [214, 327] on div "Undo" at bounding box center [221, 393] width 14 height 6
click at [25, 128] on div at bounding box center [19, 125] width 13 height 13
click at [432, 327] on icon at bounding box center [433, 392] width 9 height 9
click at [433, 327] on icon at bounding box center [433, 392] width 9 height 9
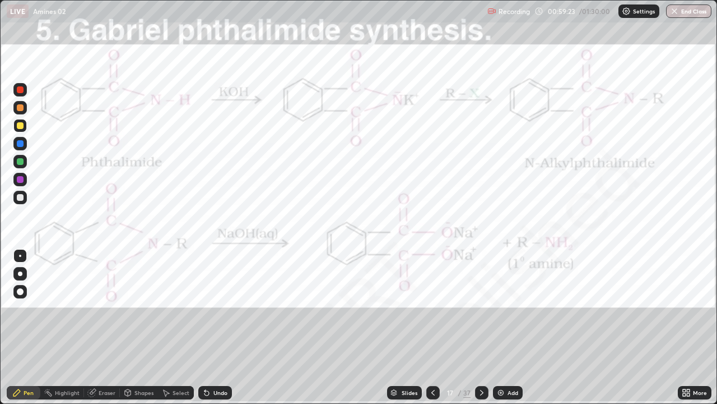
click at [481, 327] on icon at bounding box center [482, 392] width 9 height 9
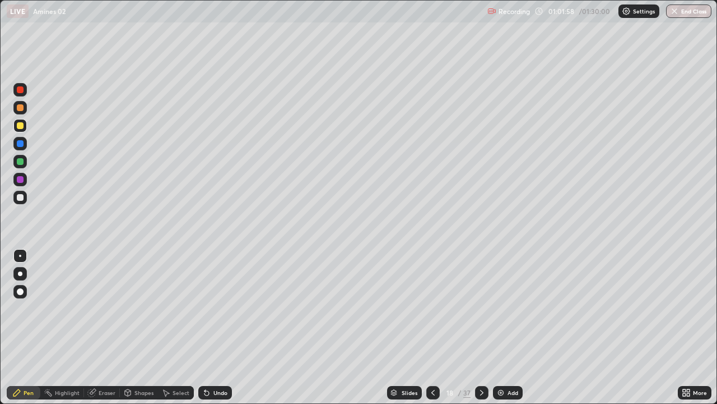
click at [205, 327] on icon at bounding box center [207, 393] width 4 height 4
click at [207, 327] on icon at bounding box center [206, 392] width 9 height 9
click at [205, 327] on icon at bounding box center [207, 393] width 4 height 4
click at [480, 327] on icon at bounding box center [482, 392] width 9 height 9
click at [481, 327] on icon at bounding box center [482, 392] width 9 height 9
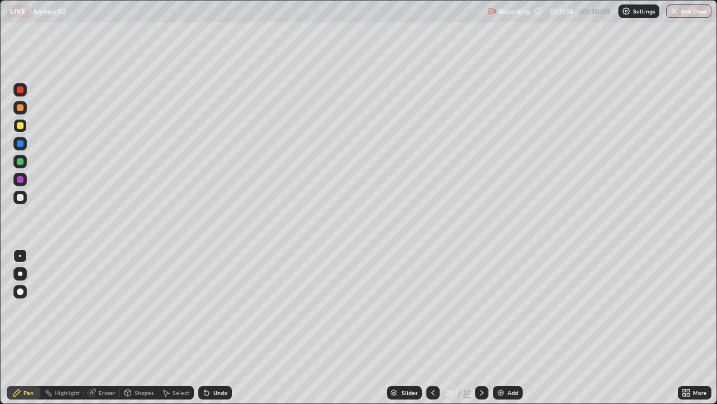
click at [22, 128] on div at bounding box center [20, 125] width 7 height 7
click at [20, 200] on div at bounding box center [20, 197] width 7 height 7
click at [21, 126] on div at bounding box center [20, 125] width 7 height 7
click at [212, 327] on div "Undo" at bounding box center [215, 392] width 34 height 13
click at [211, 327] on div "Undo" at bounding box center [215, 392] width 34 height 13
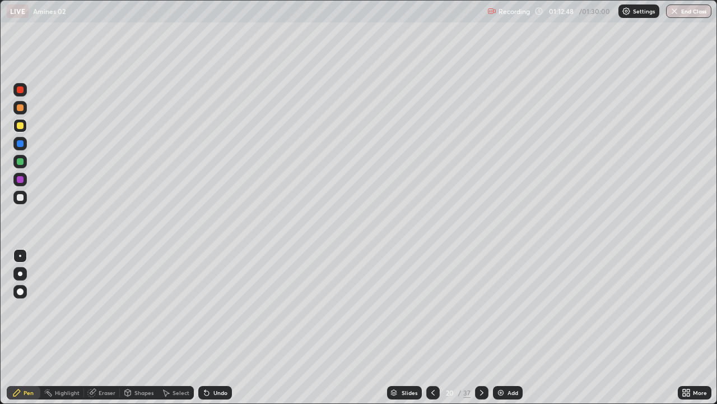
click at [209, 327] on icon at bounding box center [206, 392] width 9 height 9
click at [205, 327] on icon at bounding box center [207, 393] width 4 height 4
click at [208, 327] on icon at bounding box center [206, 392] width 9 height 9
click at [209, 327] on icon at bounding box center [206, 392] width 9 height 9
click at [208, 327] on icon at bounding box center [206, 392] width 9 height 9
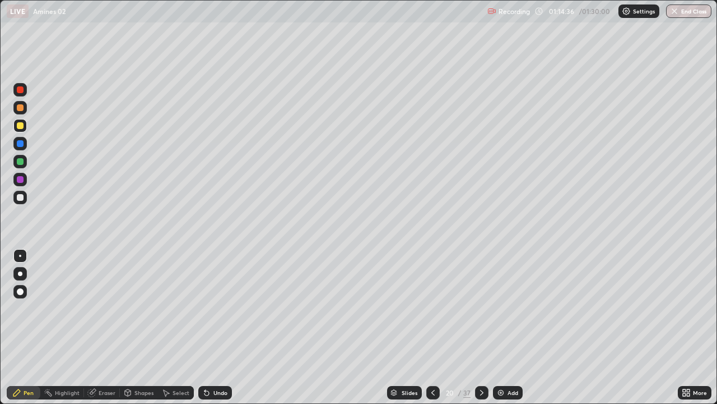
click at [205, 327] on icon at bounding box center [205, 390] width 1 height 1
click at [214, 327] on div "Undo" at bounding box center [215, 392] width 34 height 13
click at [214, 327] on div "Undo" at bounding box center [221, 393] width 14 height 6
click at [100, 327] on div "Eraser" at bounding box center [107, 393] width 17 height 6
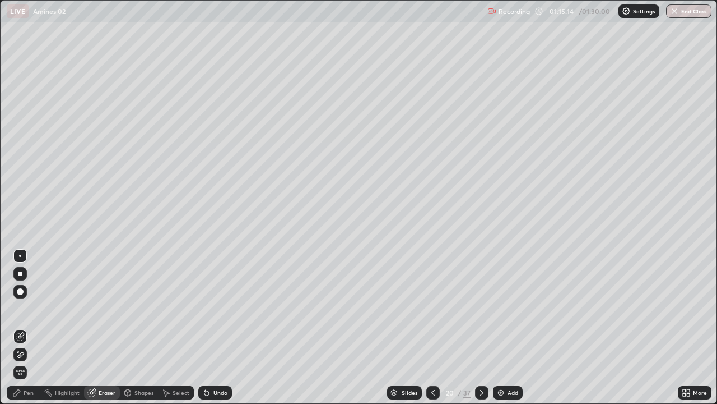
click at [30, 327] on div "Pen" at bounding box center [29, 393] width 10 height 6
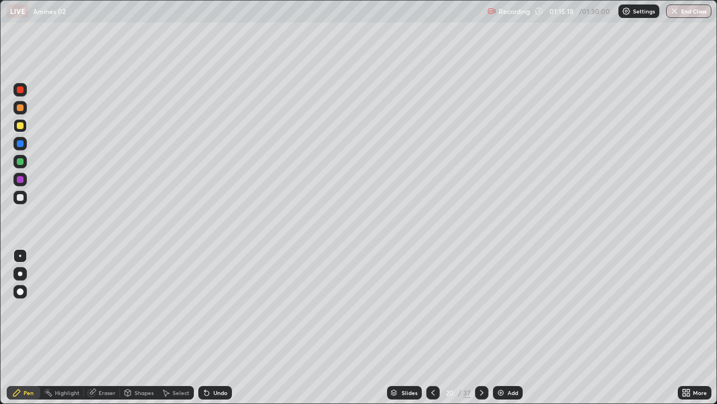
click at [214, 327] on div "Undo" at bounding box center [221, 393] width 14 height 6
click at [214, 327] on div "Undo" at bounding box center [215, 392] width 34 height 13
click at [215, 327] on div "Undo" at bounding box center [221, 393] width 14 height 6
click at [105, 327] on div "Eraser" at bounding box center [107, 393] width 17 height 6
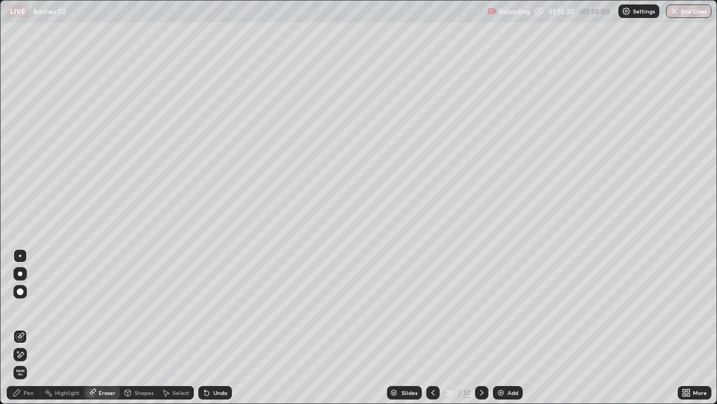
click at [30, 327] on div "Pen" at bounding box center [24, 392] width 34 height 13
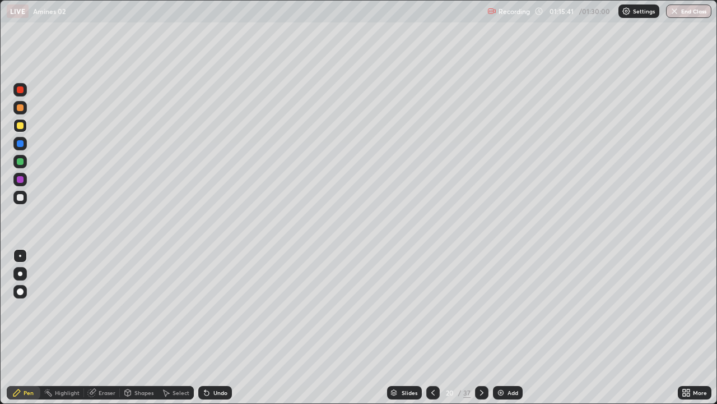
click at [21, 197] on div at bounding box center [20, 197] width 7 height 7
click at [480, 327] on div at bounding box center [481, 392] width 13 height 13
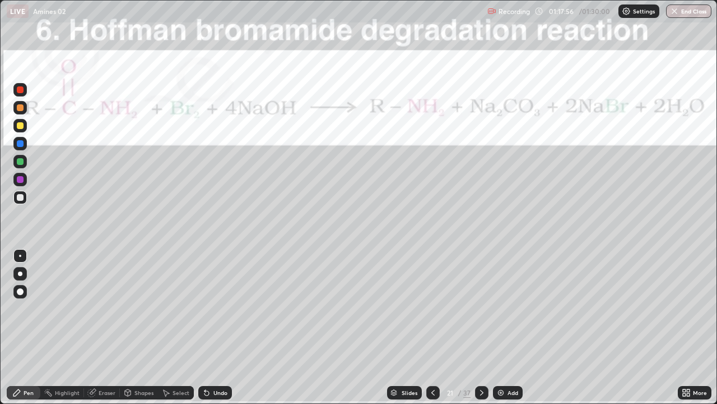
click at [432, 327] on icon at bounding box center [433, 392] width 9 height 9
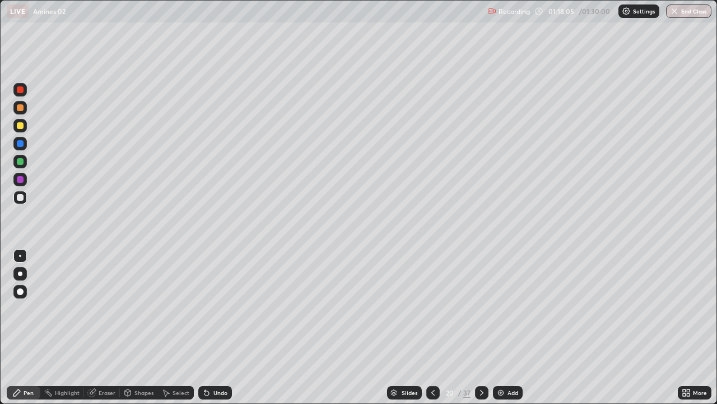
click at [501, 327] on img at bounding box center [501, 392] width 9 height 9
click at [21, 198] on div at bounding box center [20, 197] width 7 height 7
click at [211, 327] on div "Undo" at bounding box center [215, 392] width 34 height 13
click at [212, 327] on div "Undo" at bounding box center [215, 392] width 34 height 13
click at [213, 327] on div "Undo" at bounding box center [215, 392] width 34 height 13
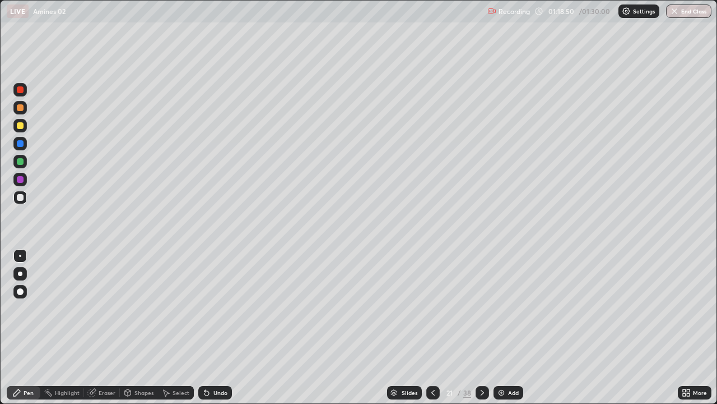
click at [210, 327] on div "Undo" at bounding box center [215, 392] width 34 height 13
click at [209, 327] on icon at bounding box center [206, 392] width 9 height 9
click at [697, 13] on button "End Class" at bounding box center [688, 10] width 45 height 13
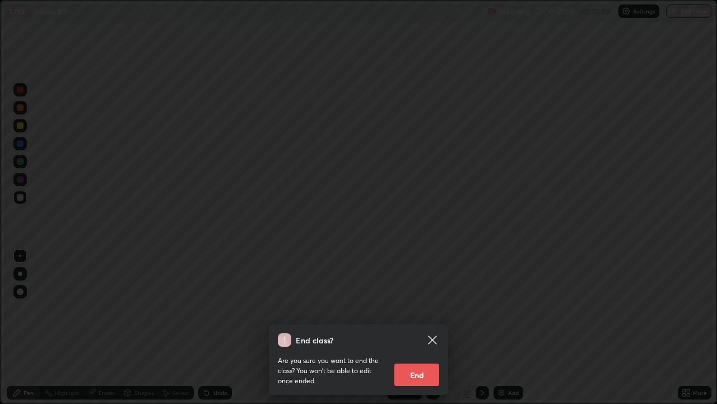
click at [417, 327] on button "End" at bounding box center [417, 374] width 45 height 22
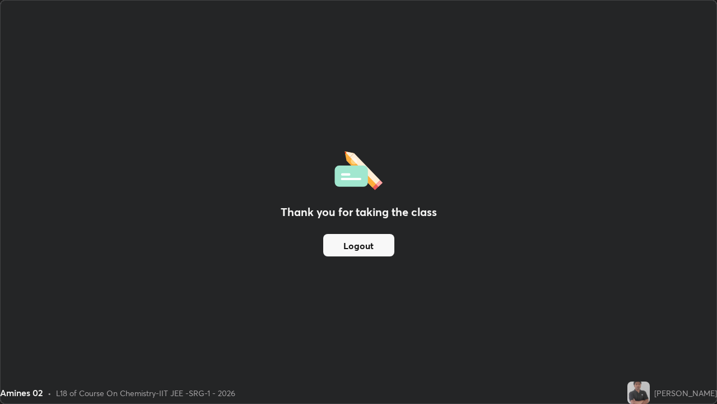
click at [377, 251] on button "Logout" at bounding box center [358, 245] width 71 height 22
